Goal: Transaction & Acquisition: Download file/media

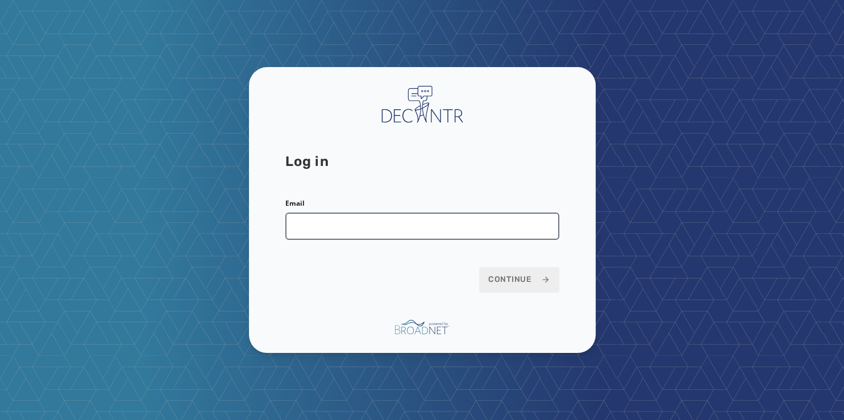
click at [326, 234] on input "Email" at bounding box center [422, 226] width 274 height 27
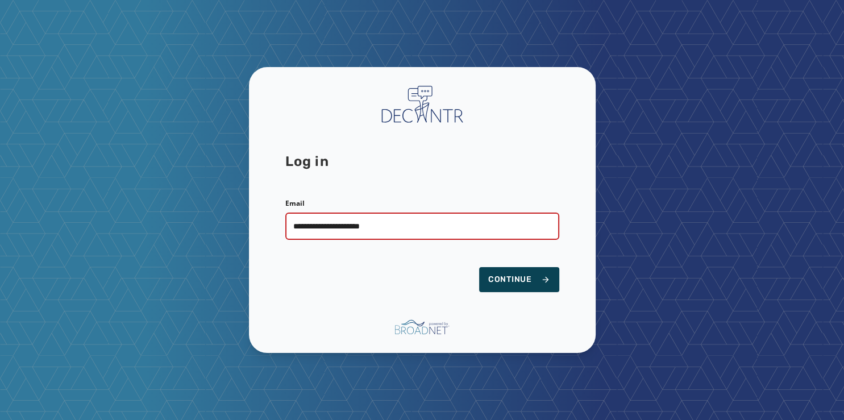
type input "**********"
click at [525, 281] on span "Continue" at bounding box center [519, 279] width 62 height 11
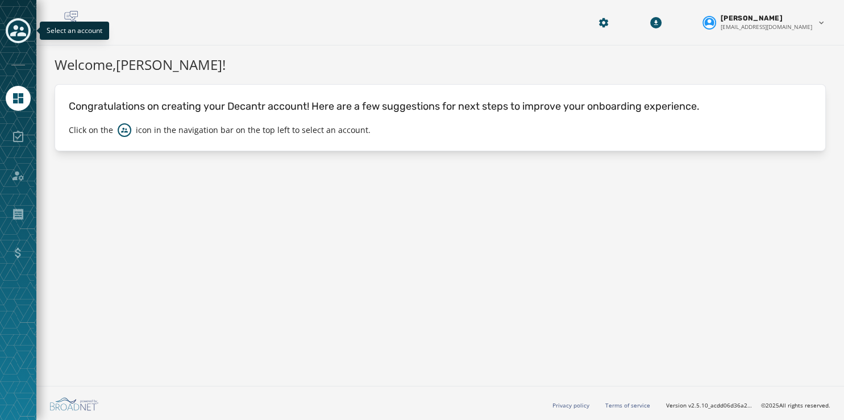
click at [25, 28] on icon "Toggle account select drawer" at bounding box center [18, 31] width 16 height 16
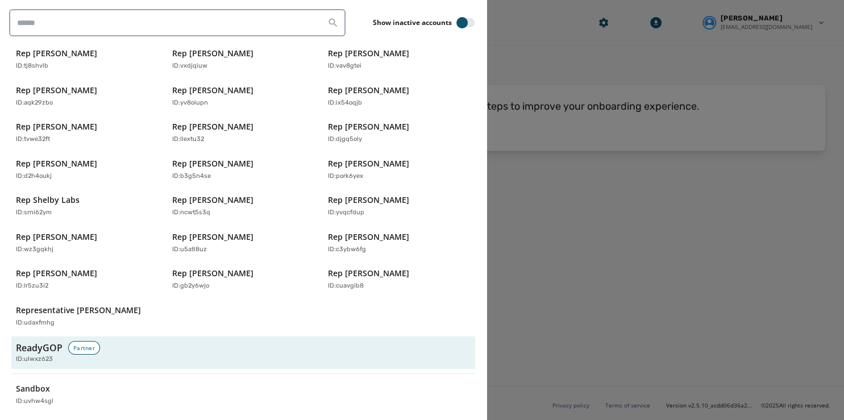
scroll to position [3717, 0]
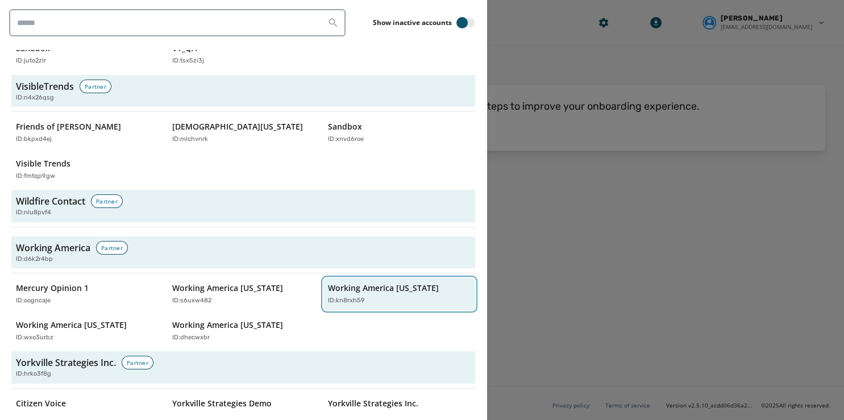
click at [361, 282] on p "Working America [US_STATE]" at bounding box center [383, 287] width 111 height 11
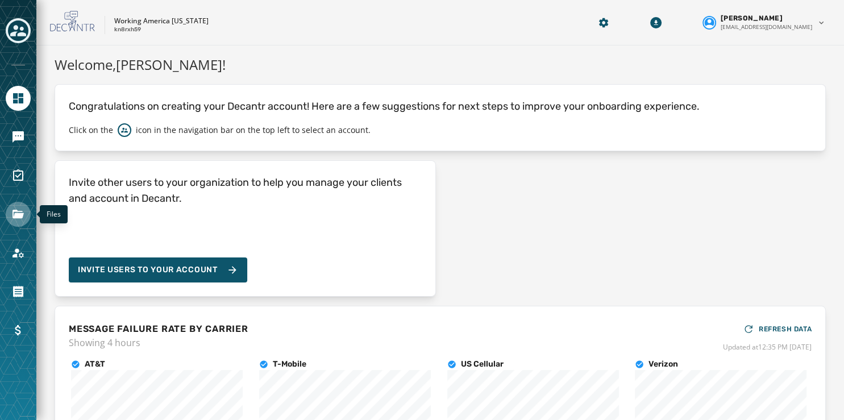
click at [23, 209] on icon "Navigate to Files" at bounding box center [18, 214] width 14 height 14
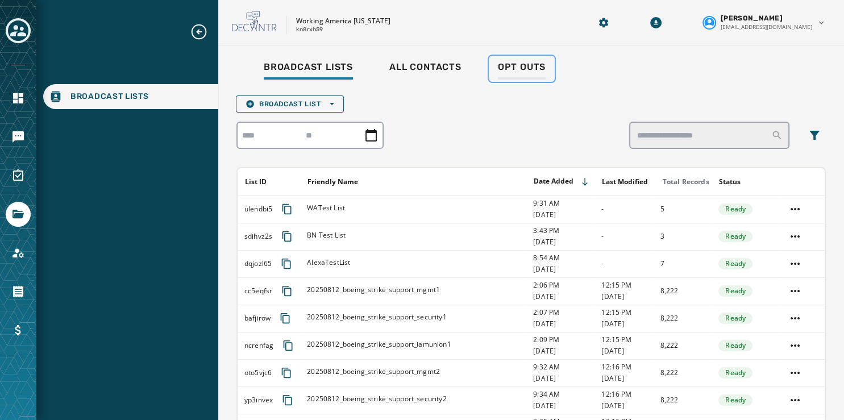
click at [523, 69] on span "Opt Outs" at bounding box center [522, 66] width 48 height 11
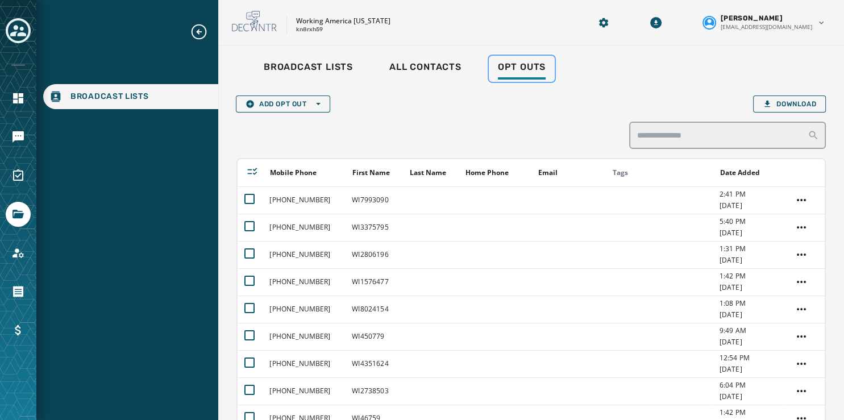
scroll to position [126, 0]
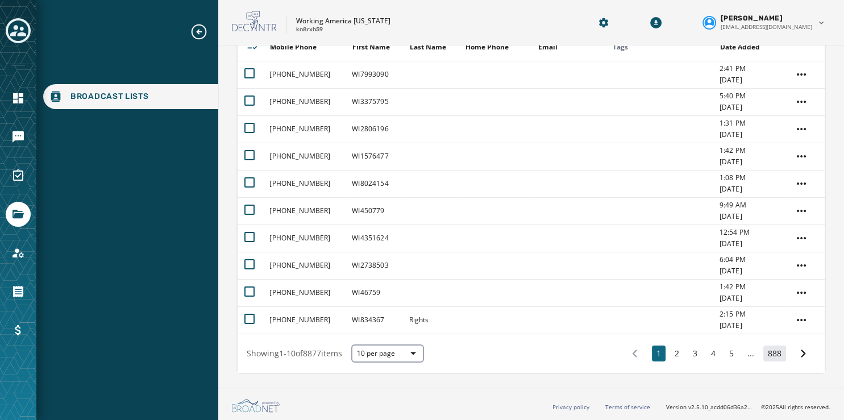
click at [767, 353] on button "888" at bounding box center [774, 354] width 23 height 16
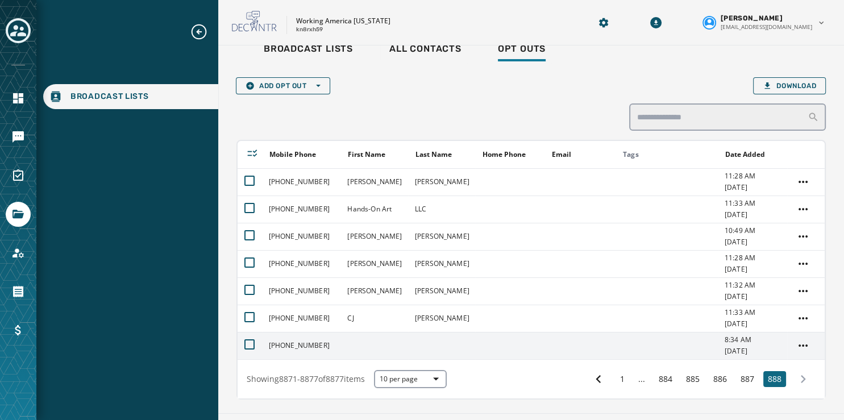
scroll to position [18, 0]
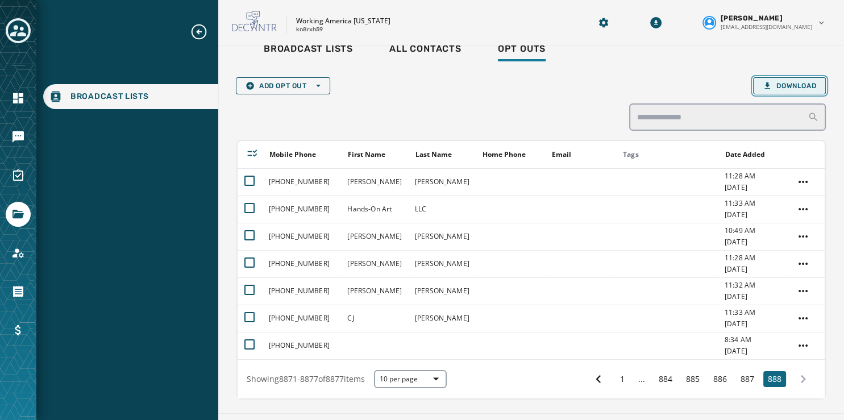
click at [765, 82] on span "Download" at bounding box center [789, 85] width 53 height 9
click at [661, 24] on icon "Download Menu" at bounding box center [655, 22] width 11 height 11
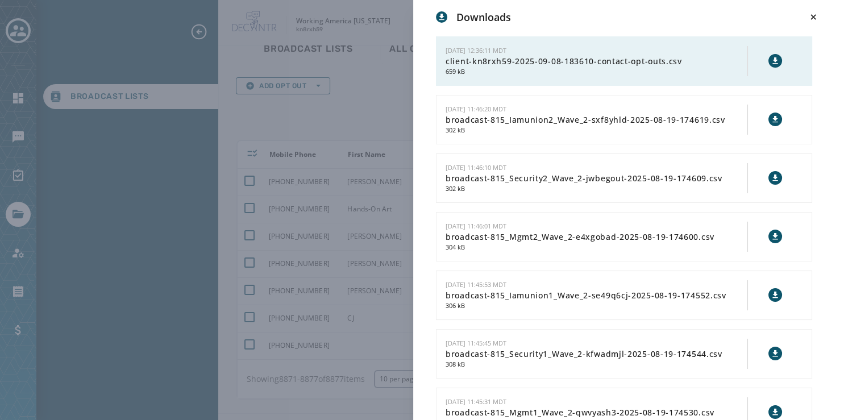
click at [772, 60] on icon at bounding box center [774, 60] width 5 height 6
